Goal: Transaction & Acquisition: Book appointment/travel/reservation

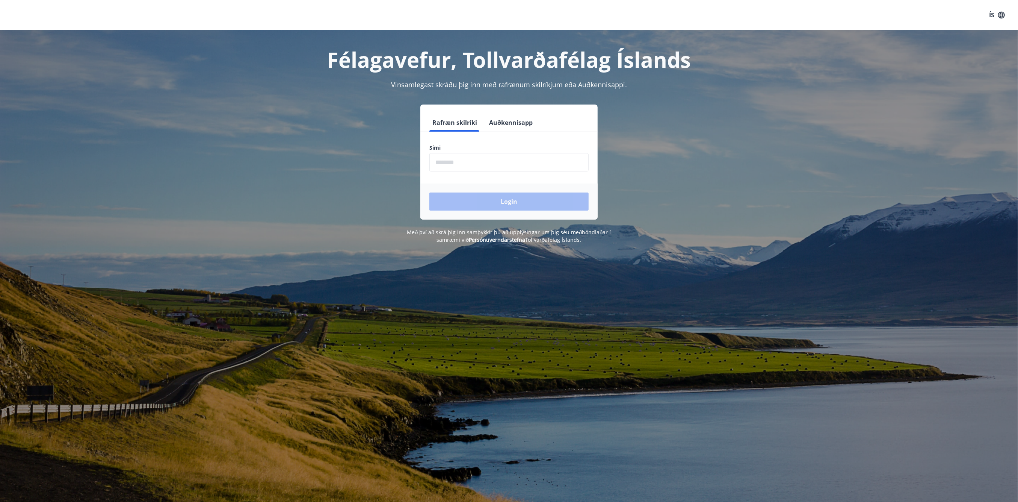
click at [466, 164] on input "phone" at bounding box center [509, 162] width 159 height 18
type input "********"
click at [507, 197] on button "Login" at bounding box center [509, 201] width 159 height 18
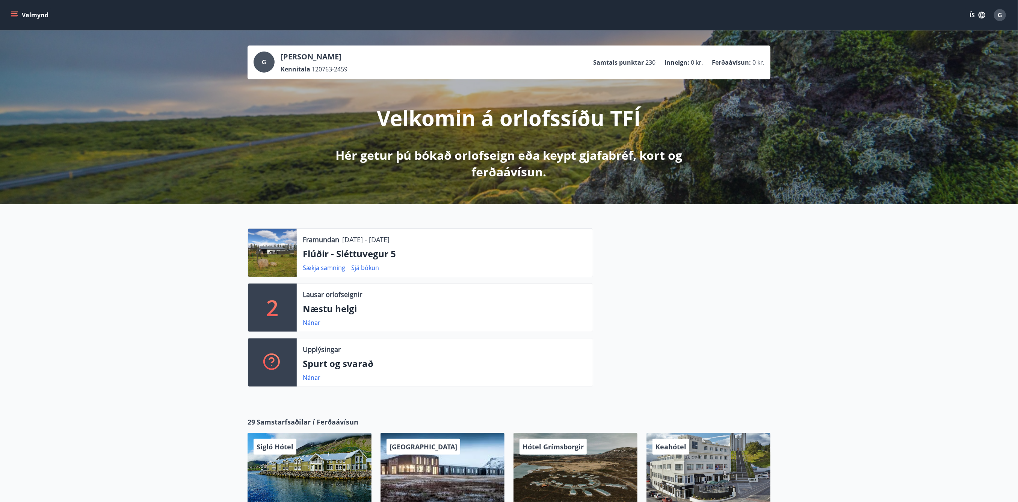
click at [11, 11] on icon "menu" at bounding box center [15, 15] width 8 height 8
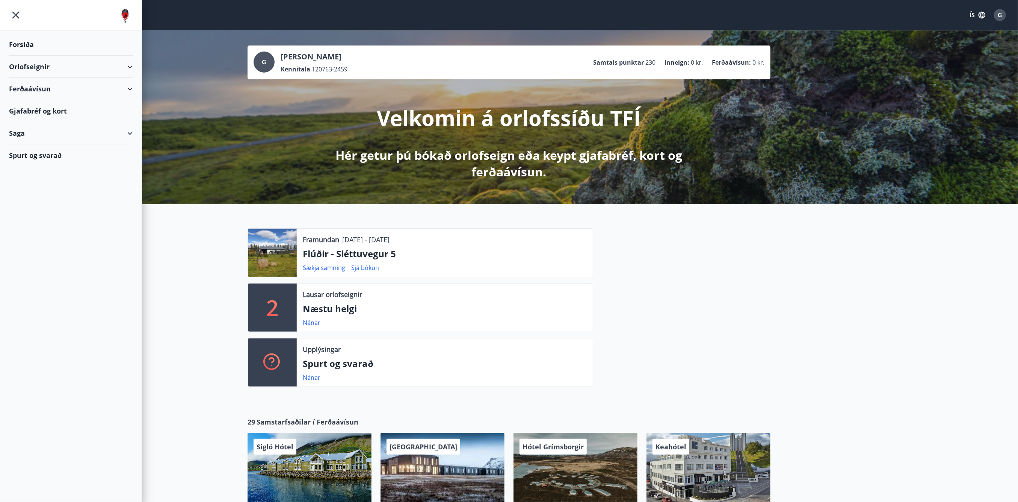
click at [131, 65] on div "Orlofseignir" at bounding box center [71, 67] width 124 height 22
click at [36, 103] on div "Bókunardagatal" at bounding box center [71, 102] width 112 height 16
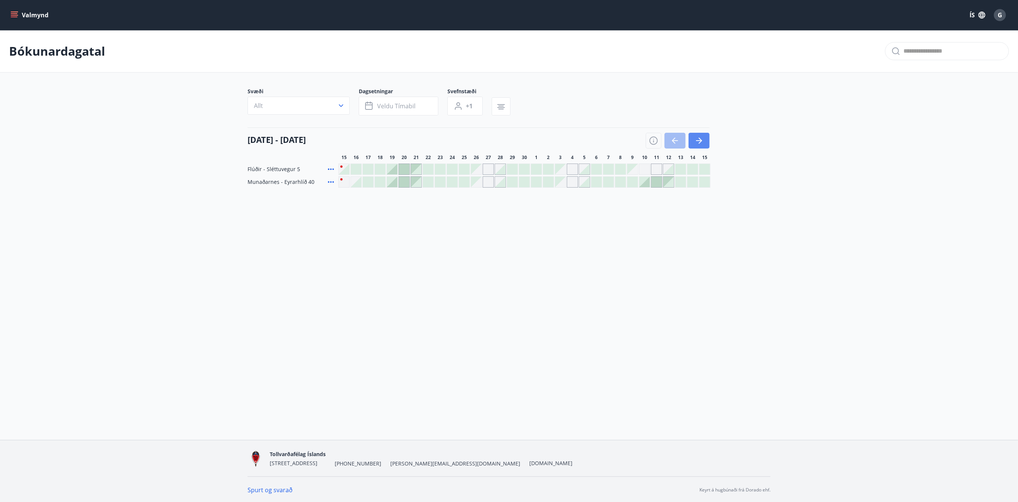
click at [707, 134] on button "button" at bounding box center [699, 141] width 21 height 16
click at [700, 139] on icon "button" at bounding box center [700, 141] width 3 height 6
click at [672, 138] on icon "button" at bounding box center [675, 140] width 9 height 9
click at [693, 184] on div at bounding box center [693, 182] width 11 height 11
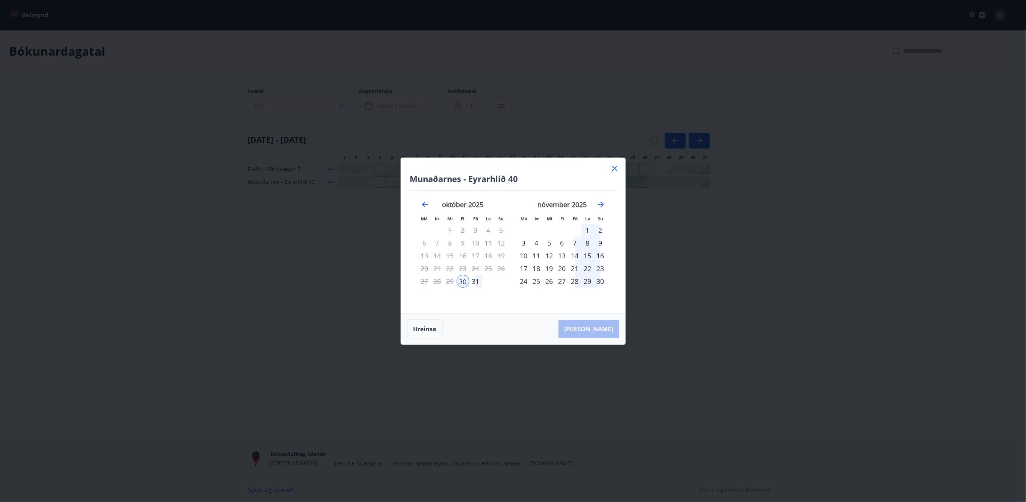
click at [476, 281] on div "31" at bounding box center [475, 281] width 13 height 13
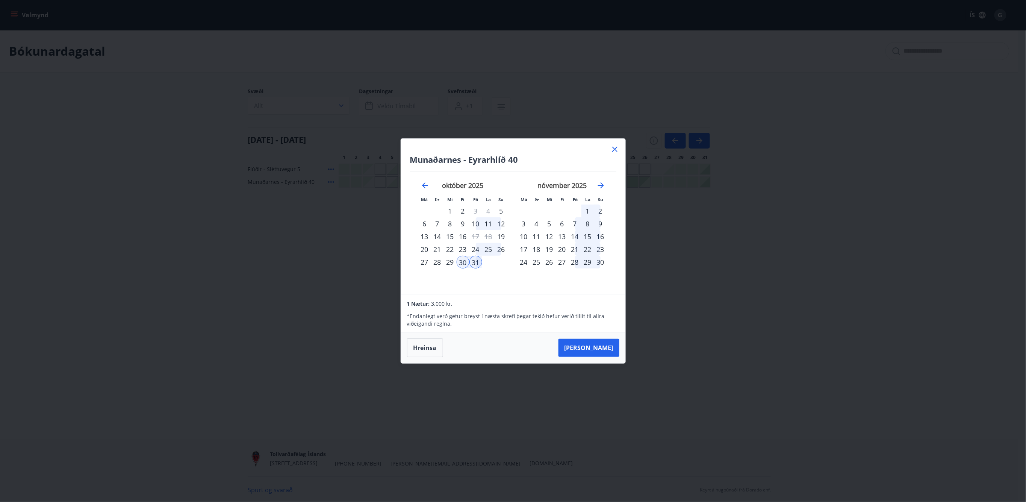
click at [588, 210] on div "1" at bounding box center [587, 210] width 13 height 13
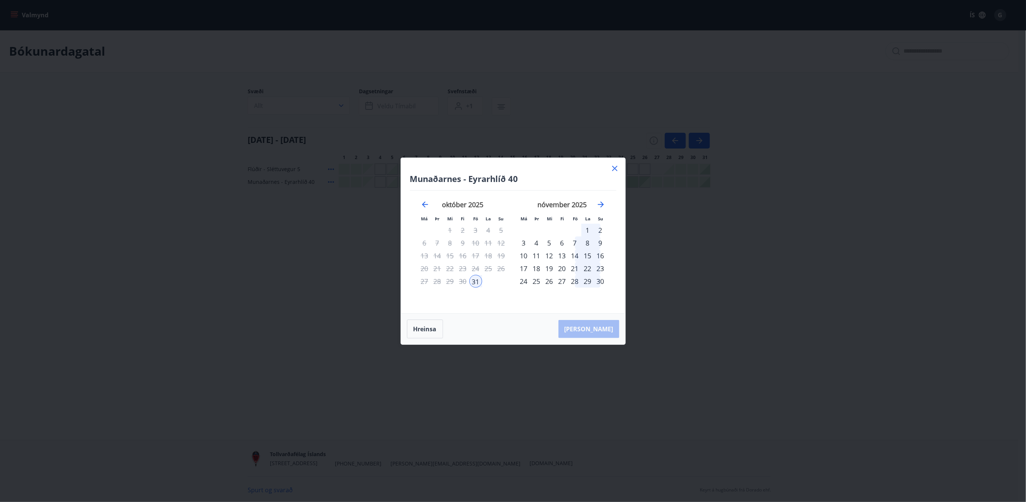
click at [603, 228] on div "2" at bounding box center [600, 230] width 13 height 13
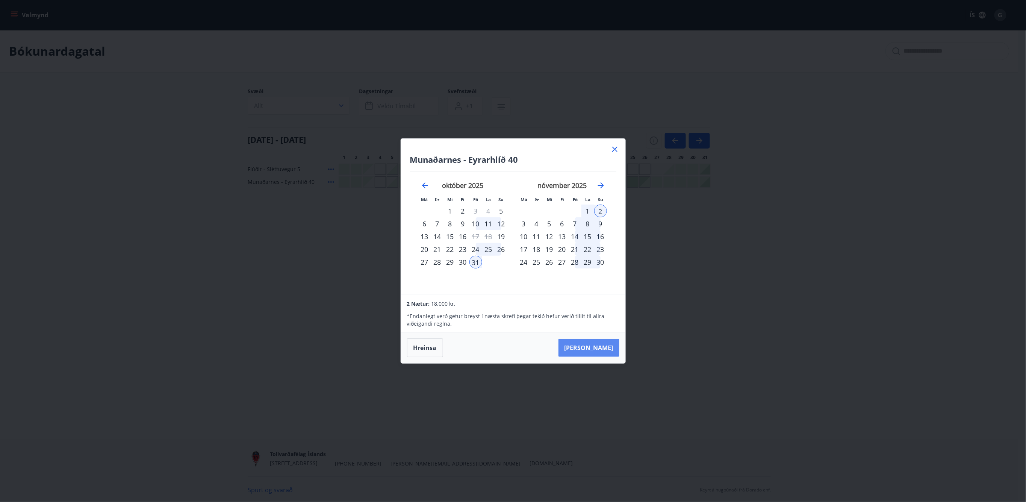
click at [599, 347] on button "[PERSON_NAME]" at bounding box center [588, 348] width 61 height 18
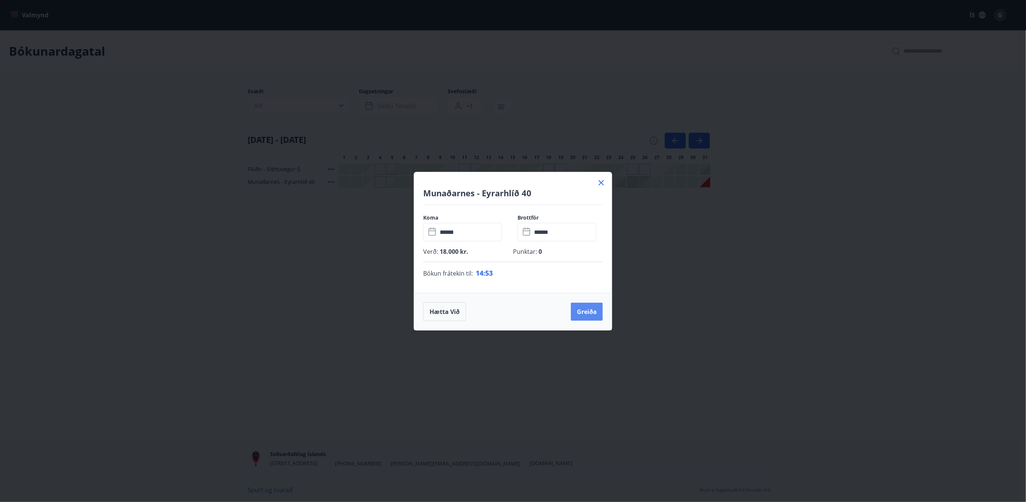
click at [588, 313] on button "Greiða" at bounding box center [587, 311] width 32 height 18
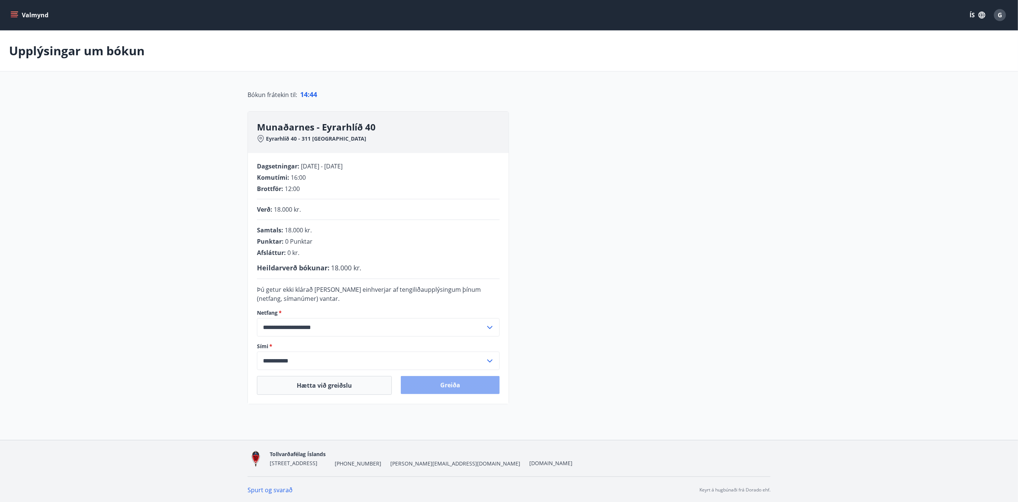
click at [447, 386] on button "Greiða" at bounding box center [450, 385] width 99 height 18
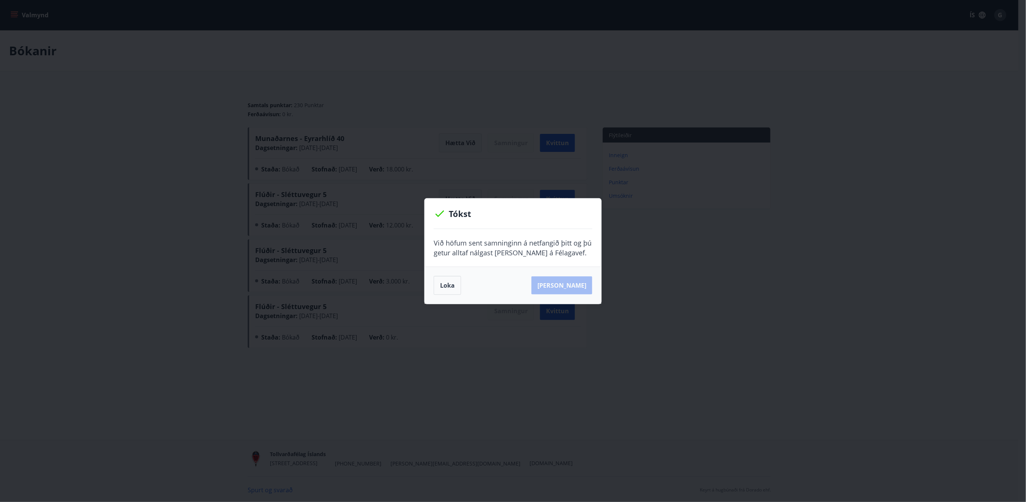
click at [495, 284] on div "Loka Sjá samning" at bounding box center [513, 285] width 159 height 19
click at [492, 250] on p "Við höfum sent samninginn á netfangið þitt og þú getur alltaf nálgast hann á Fé…" at bounding box center [513, 248] width 159 height 20
click at [131, 191] on div "Tókst Við höfum sent samninginn á netfangið þitt og þú getur alltaf nálgast han…" at bounding box center [513, 251] width 1026 height 502
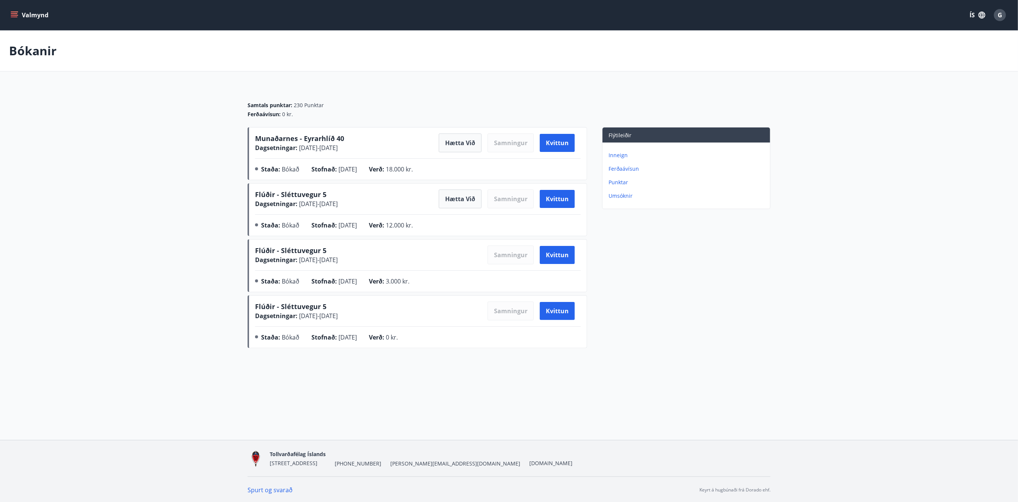
click at [200, 307] on main "Bókanir Samtals punktar : 230 Punktar Ferðaávísun : 0 kr. Munaðarnes - Eyrarhlí…" at bounding box center [509, 190] width 1018 height 321
drag, startPoint x: 200, startPoint y: 307, endPoint x: 197, endPoint y: 304, distance: 4.4
click at [198, 305] on main "Bókanir Samtals punktar : 230 Punktar Ferðaávísun : 0 kr. Munaðarnes - Eyrarhlí…" at bounding box center [509, 190] width 1018 height 321
click at [153, 361] on div "Bókanir Samtals punktar : 230 Punktar Ferðaávísun : 0 kr. Munaðarnes - Eyrarhlí…" at bounding box center [509, 205] width 1018 height 351
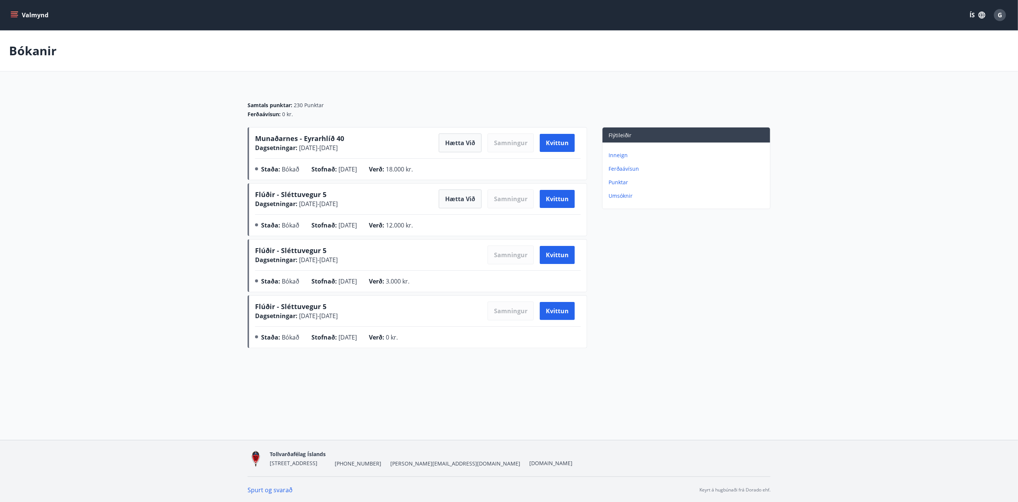
click at [169, 167] on main "Bókanir Samtals punktar : 230 Punktar Ferðaávísun : 0 kr. Munaðarnes - Eyrarhlí…" at bounding box center [509, 190] width 1018 height 321
click at [188, 337] on main "Bókanir Samtals punktar : 230 Punktar Ferðaávísun : 0 kr. Munaðarnes - Eyrarhlí…" at bounding box center [509, 190] width 1018 height 321
click at [242, 386] on div "Valmynd ÍS G Bókanir Samtals punktar : 230 Punktar Ferðaávísun : 0 kr. Munaðarn…" at bounding box center [509, 220] width 1018 height 440
click at [255, 366] on div "Bókanir Samtals punktar : 230 Punktar Ferðaávísun : 0 kr. Munaðarnes - Eyrarhlí…" at bounding box center [509, 205] width 1018 height 351
click at [308, 383] on div "Valmynd ÍS G Bókanir Samtals punktar : 230 Punktar Ferðaávísun : 0 kr. Munaðarn…" at bounding box center [509, 220] width 1018 height 440
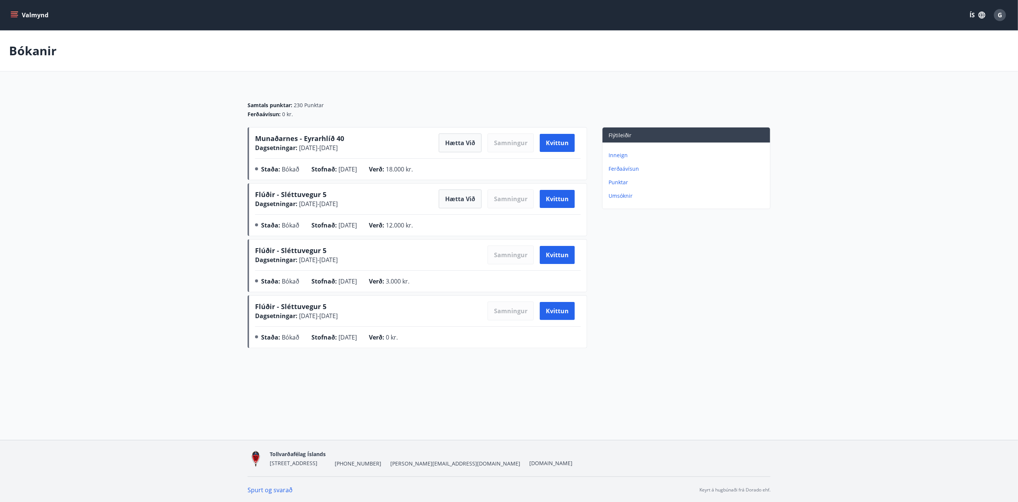
click at [488, 376] on div "Bókanir Samtals punktar : 230 Punktar Ferðaávísun : 0 kr. Munaðarnes - Eyrarhlí…" at bounding box center [509, 205] width 1018 height 351
click at [175, 257] on main "Bókanir Samtals punktar : 230 Punktar Ferðaávísun : 0 kr. Munaðarnes - Eyrarhlí…" at bounding box center [509, 190] width 1018 height 321
click at [259, 385] on div "Valmynd ÍS G Bókanir Samtals punktar : 230 Punktar Ferðaávísun : 0 kr. Munaðarn…" at bounding box center [509, 220] width 1018 height 440
click at [151, 243] on main "Bókanir Samtals punktar : 230 Punktar Ferðaávísun : 0 kr. Munaðarnes - Eyrarhlí…" at bounding box center [509, 190] width 1018 height 321
click at [152, 157] on main "Bókanir Samtals punktar : 230 Punktar Ferðaávísun : 0 kr. Munaðarnes - Eyrarhlí…" at bounding box center [509, 190] width 1018 height 321
